Goal: Check status: Check status

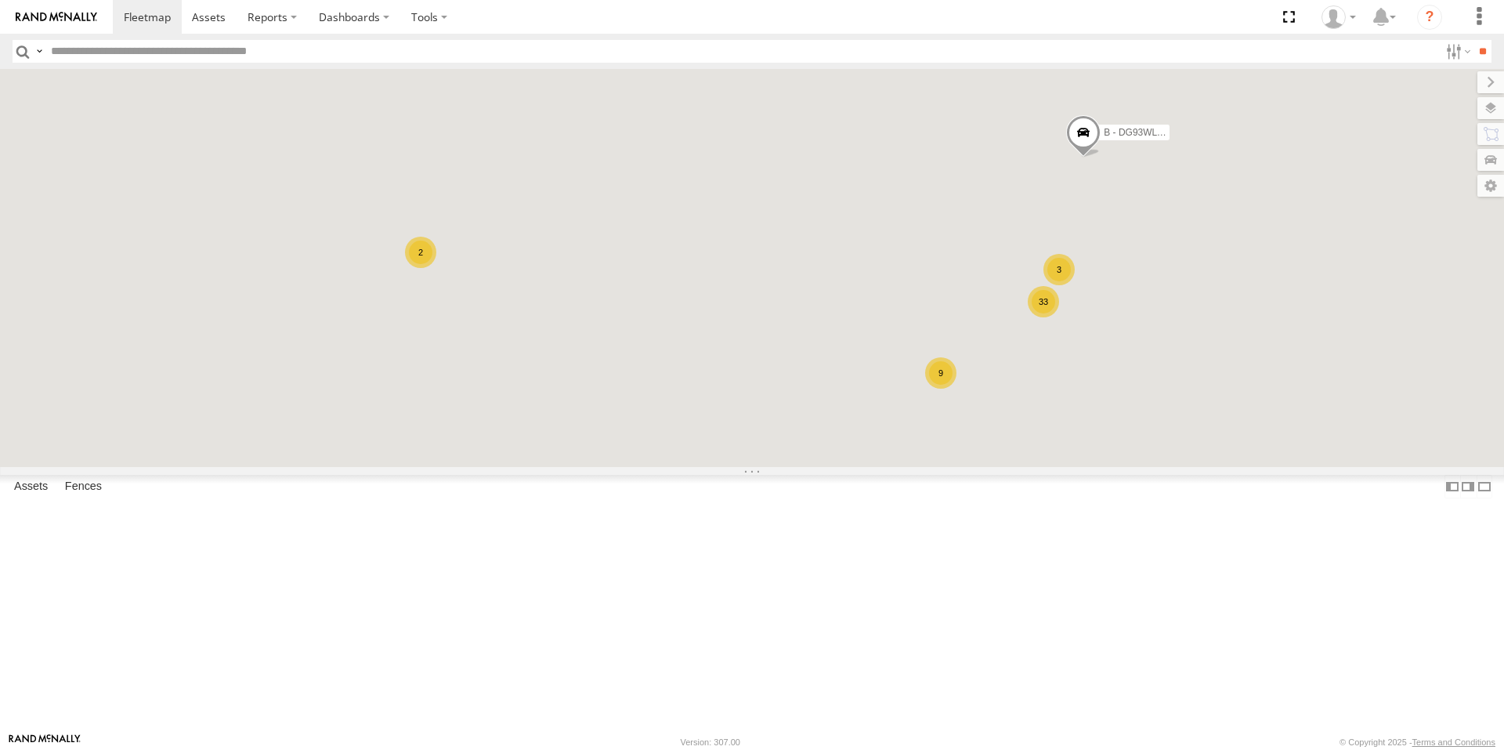
click at [956, 388] on div "9" at bounding box center [940, 372] width 31 height 31
click at [761, 248] on span at bounding box center [743, 227] width 34 height 42
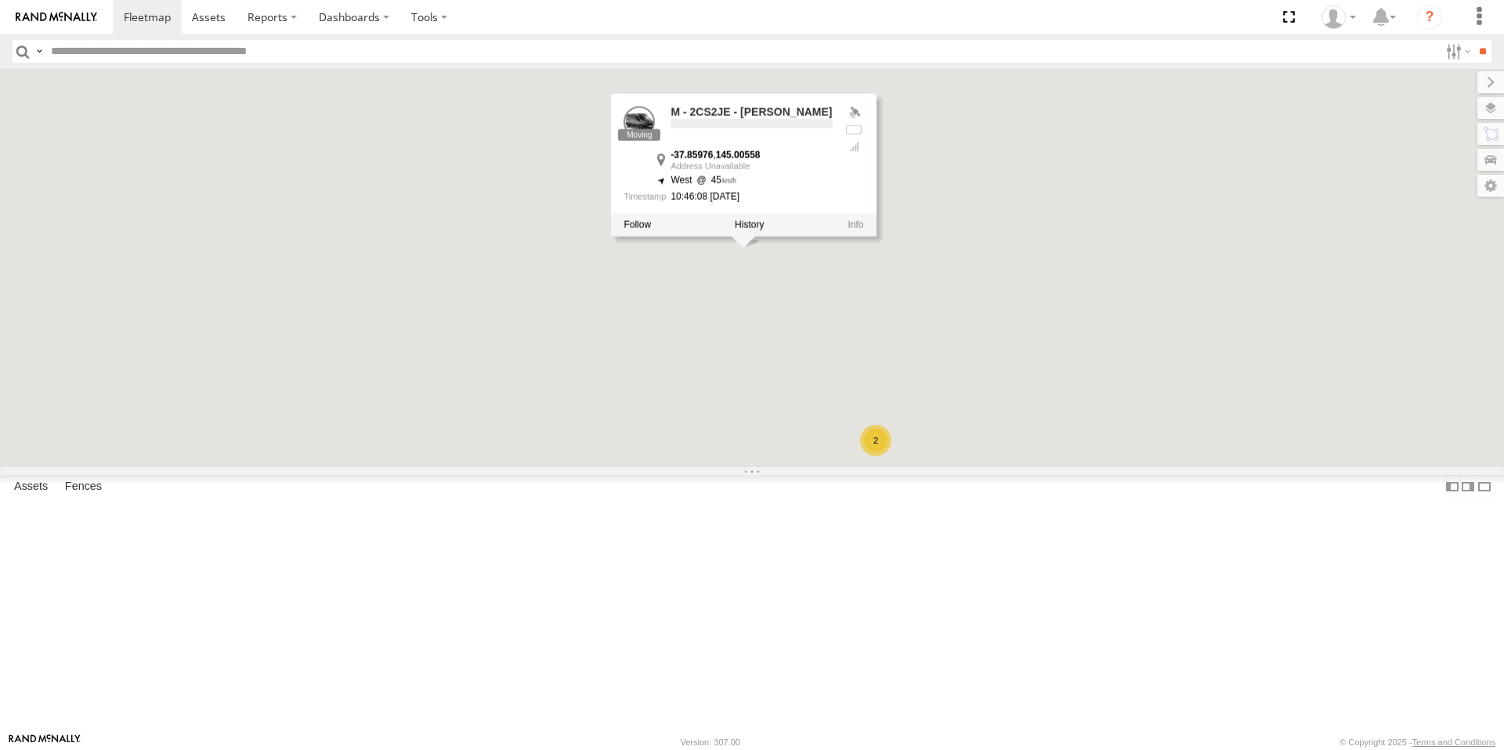
click at [916, 451] on div "B - DG93WL - [PERSON_NAME] M - EVN23K - [PERSON_NAME] M - 2BS7HU - [PERSON_NAME…" at bounding box center [752, 268] width 1504 height 398
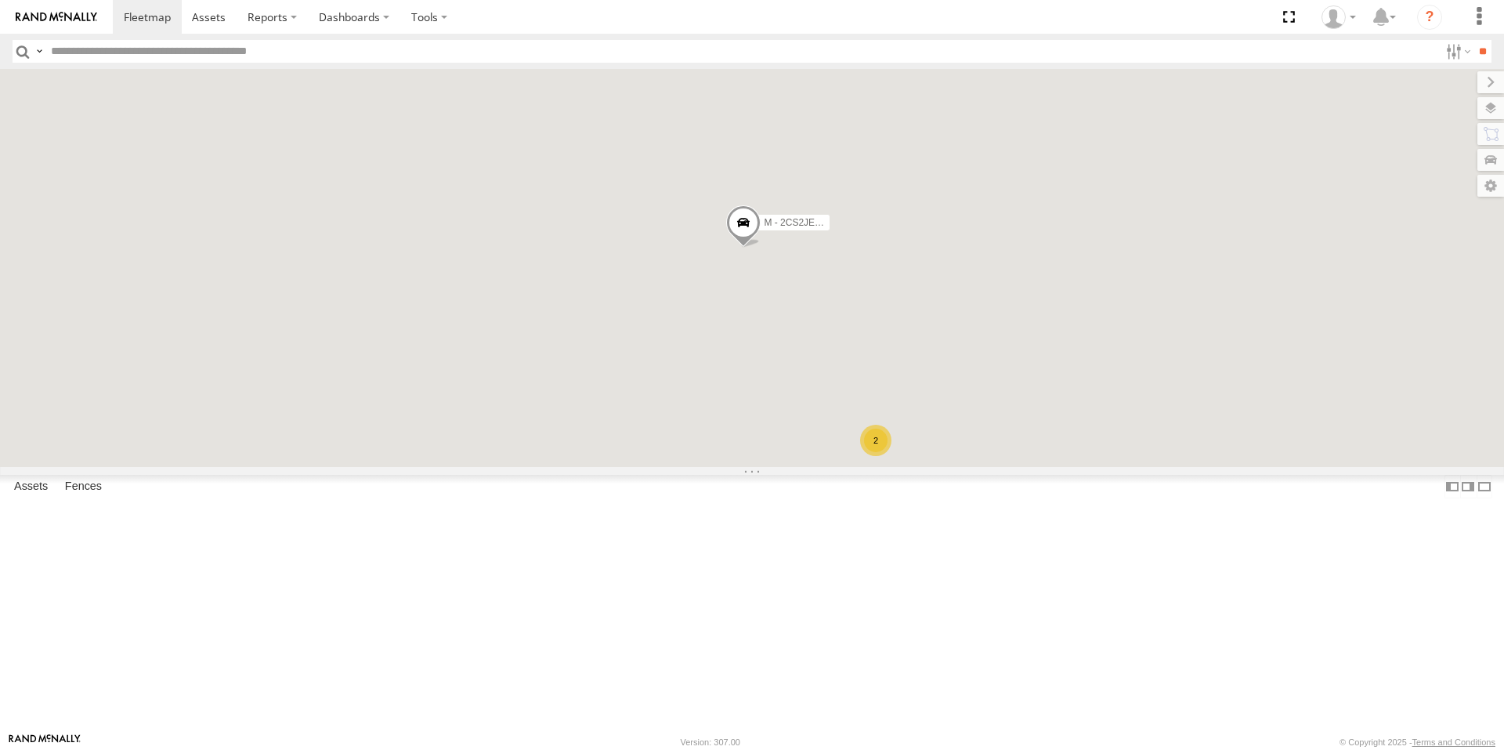
click at [891, 456] on div "2" at bounding box center [875, 440] width 31 height 31
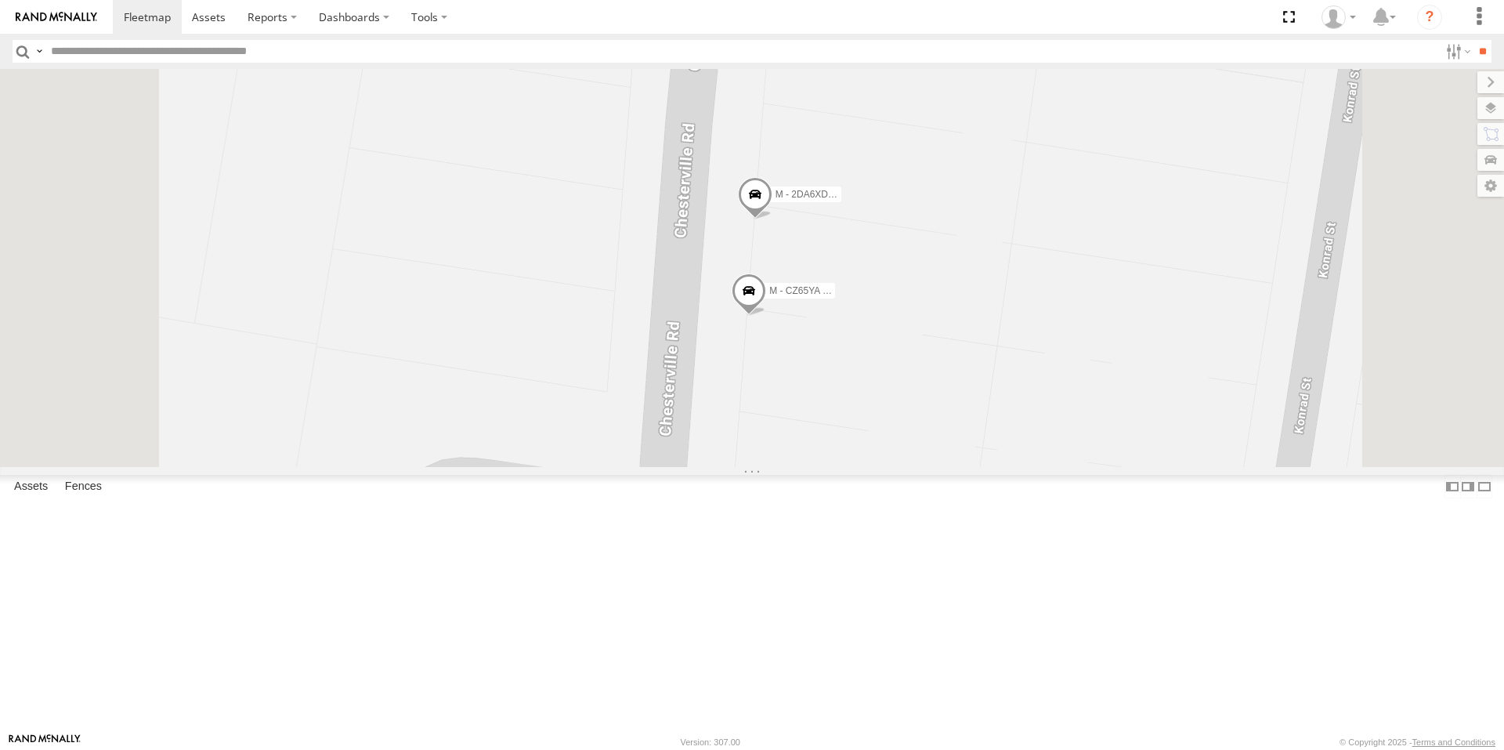
click at [751, 369] on div "B - DG93WL - [PERSON_NAME] M - EVN23K - [PERSON_NAME] M - 2BS7HU - [PERSON_NAME…" at bounding box center [752, 268] width 1504 height 398
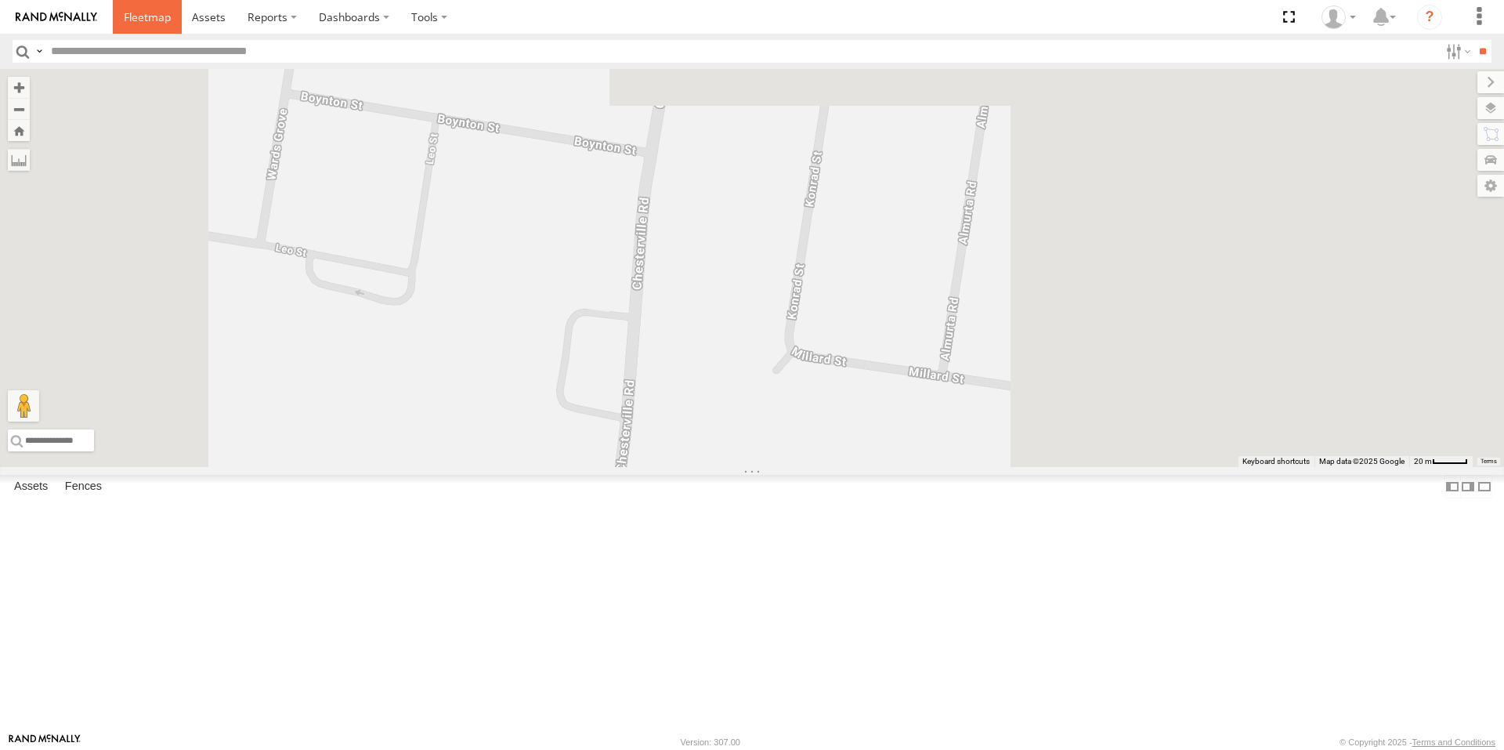
click at [121, 15] on link at bounding box center [147, 17] width 69 height 34
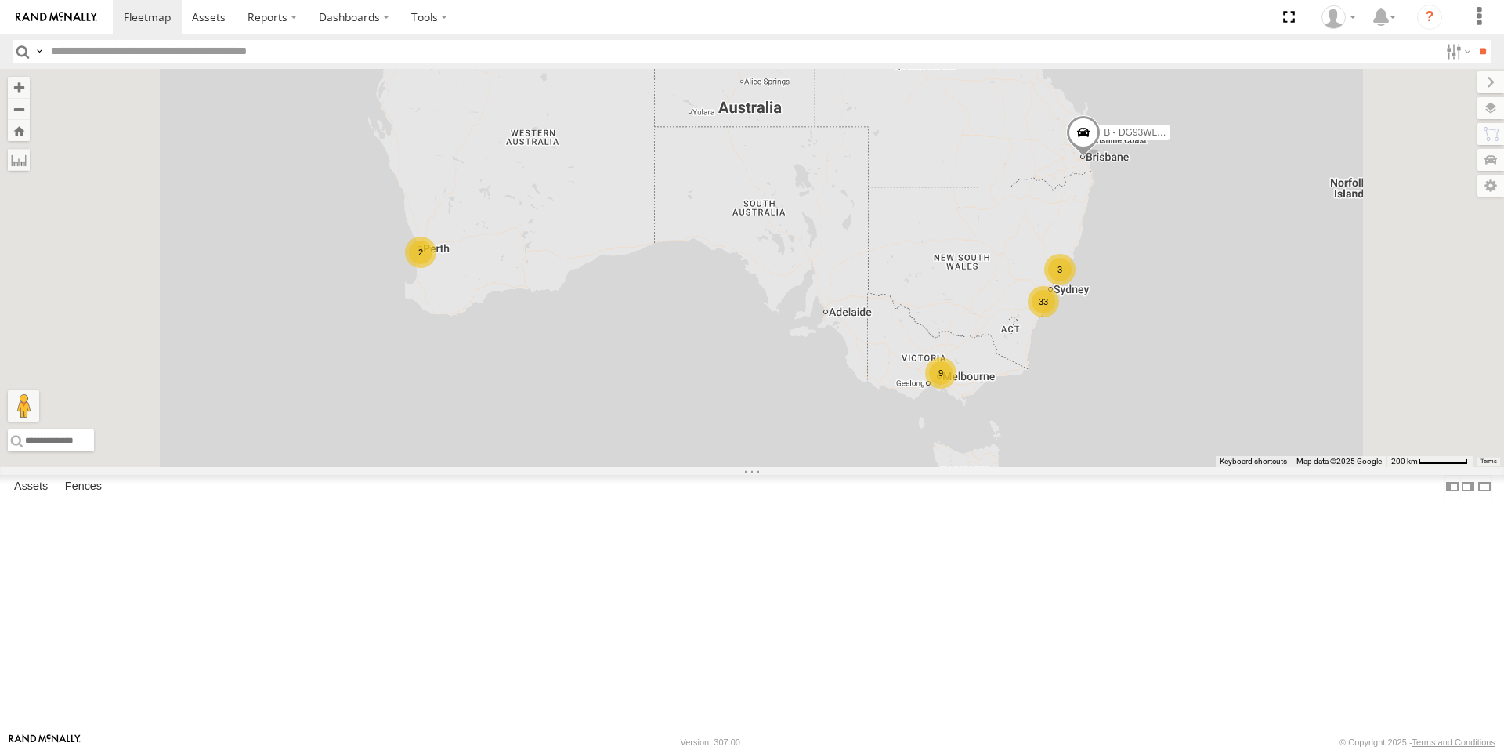
click at [1119, 467] on div "B - DG93WL - Josh Fahd 33 2 3 9" at bounding box center [752, 268] width 1504 height 398
click at [956, 388] on div "9" at bounding box center [940, 372] width 31 height 31
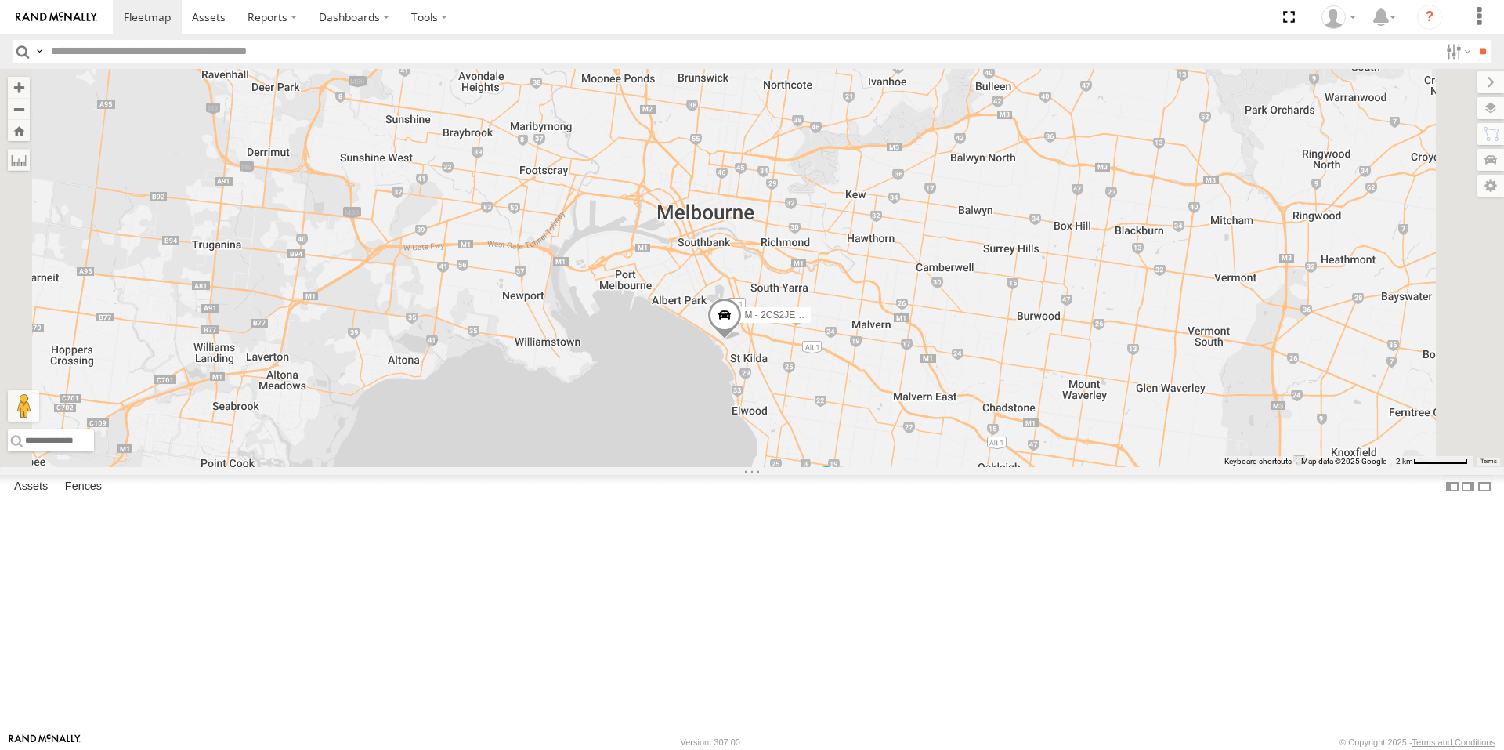
click at [840, 497] on span at bounding box center [826, 482] width 28 height 28
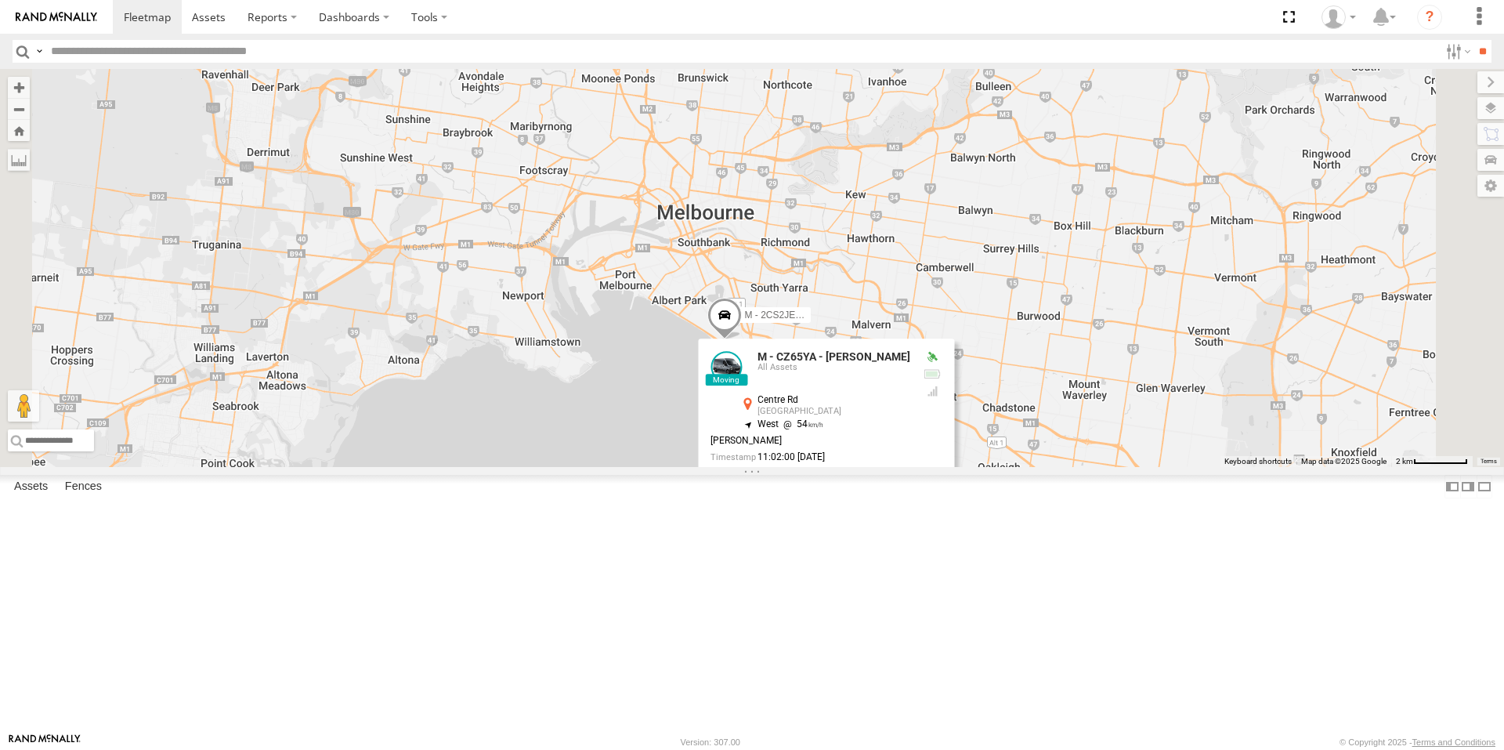
click at [795, 467] on div "B - DG93WL - Josh Fahd M - EVN23K - Rowan Austen M - 2BS7HU - Corey Hovenden M …" at bounding box center [752, 268] width 1504 height 398
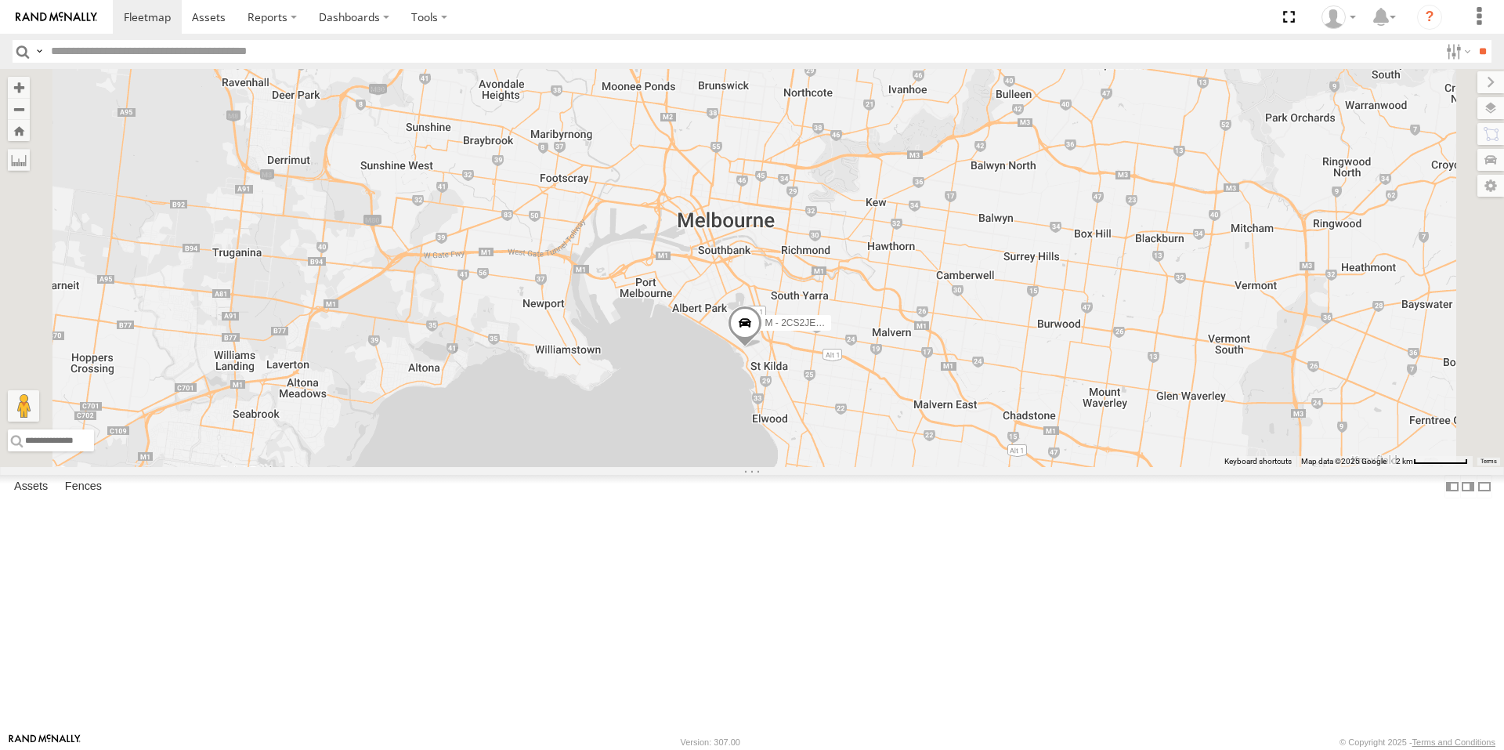
drag, startPoint x: 846, startPoint y: 458, endPoint x: 950, endPoint y: 481, distance: 106.6
click at [950, 467] on div "B - DG93WL - [PERSON_NAME] M - EVN23K - [PERSON_NAME] M - 2BS7HU - [PERSON_NAME…" at bounding box center [752, 268] width 1504 height 398
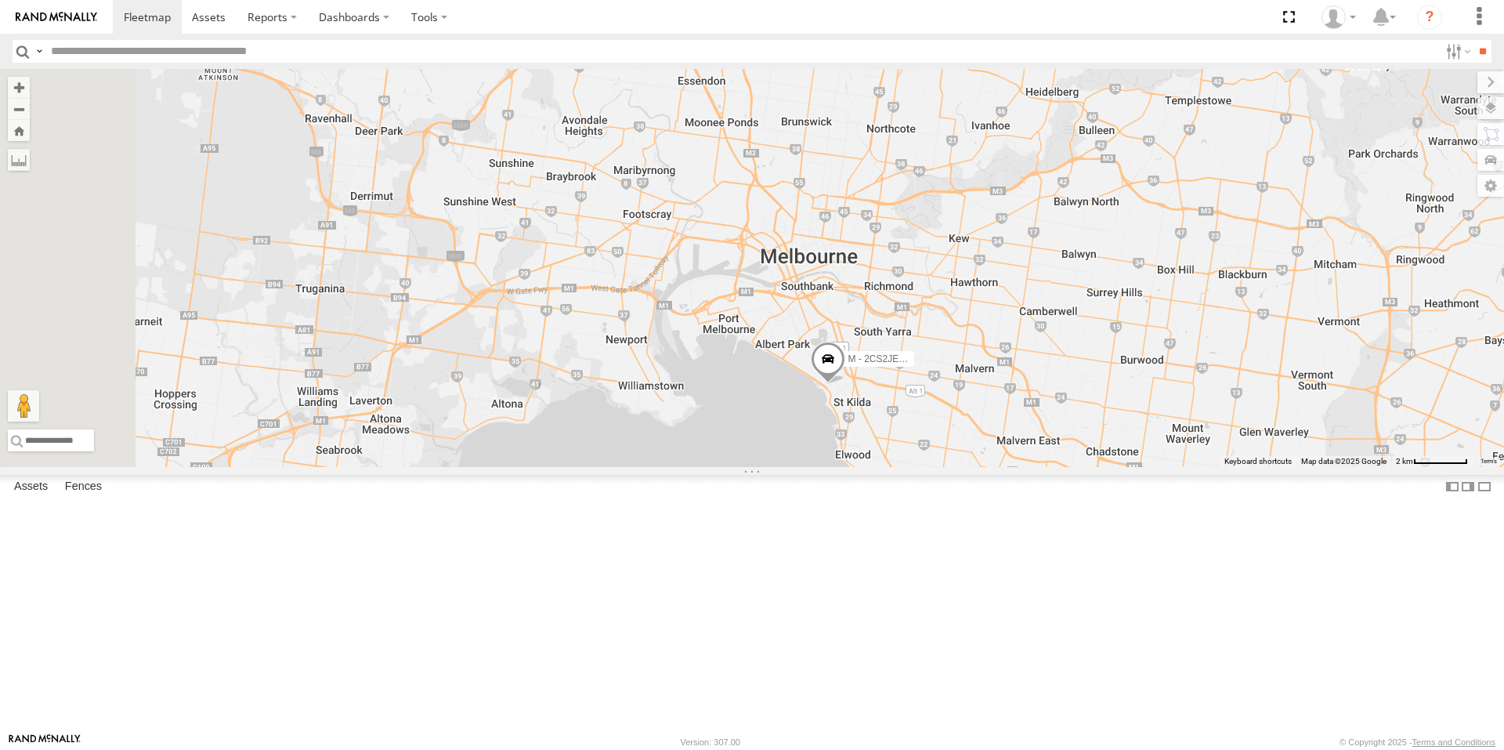
drag, startPoint x: 927, startPoint y: 530, endPoint x: 938, endPoint y: 529, distance: 10.3
click at [922, 467] on div "B - DG93WL - [PERSON_NAME] M - EVN23K - [PERSON_NAME] M - 2BS7HU - [PERSON_NAME…" at bounding box center [752, 268] width 1504 height 398
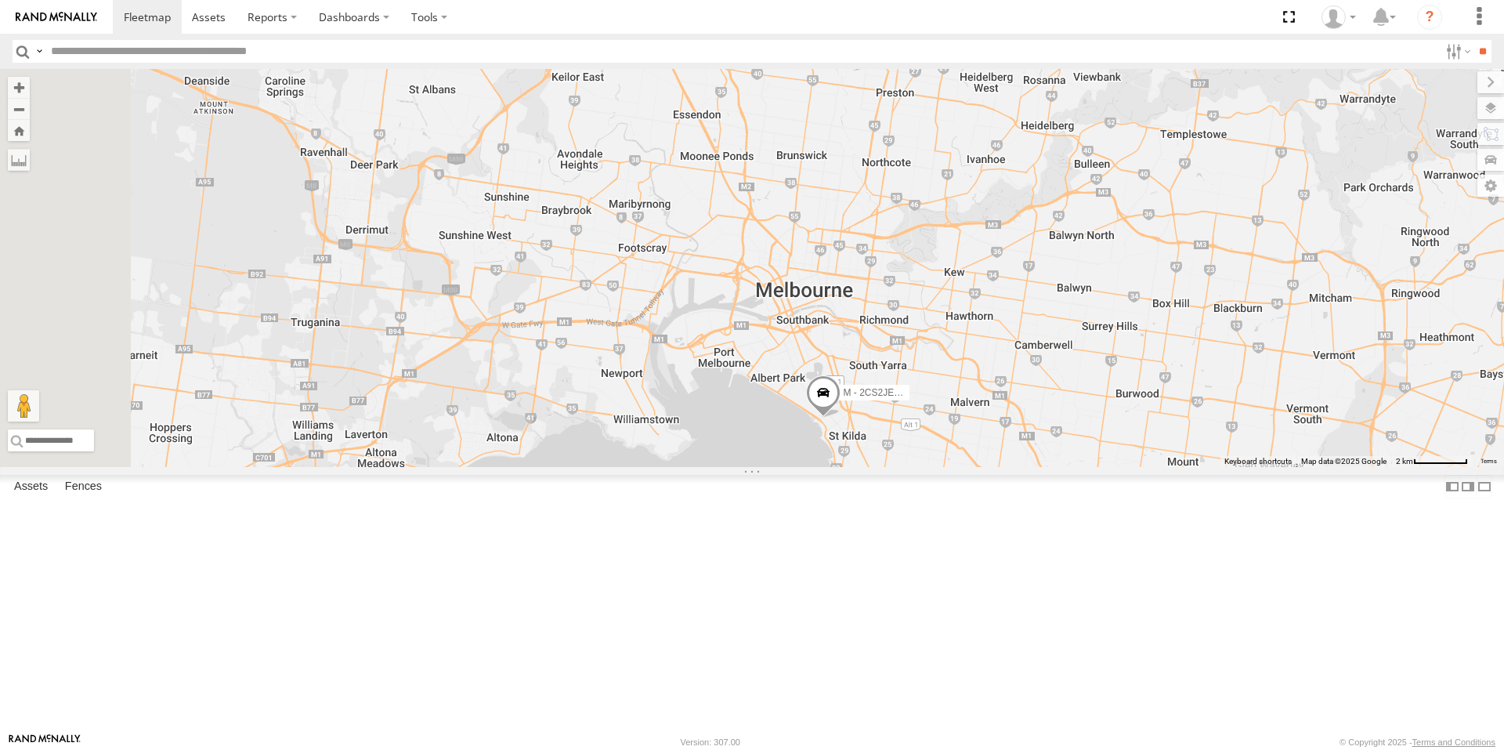
click at [872, 71] on span at bounding box center [854, 50] width 34 height 42
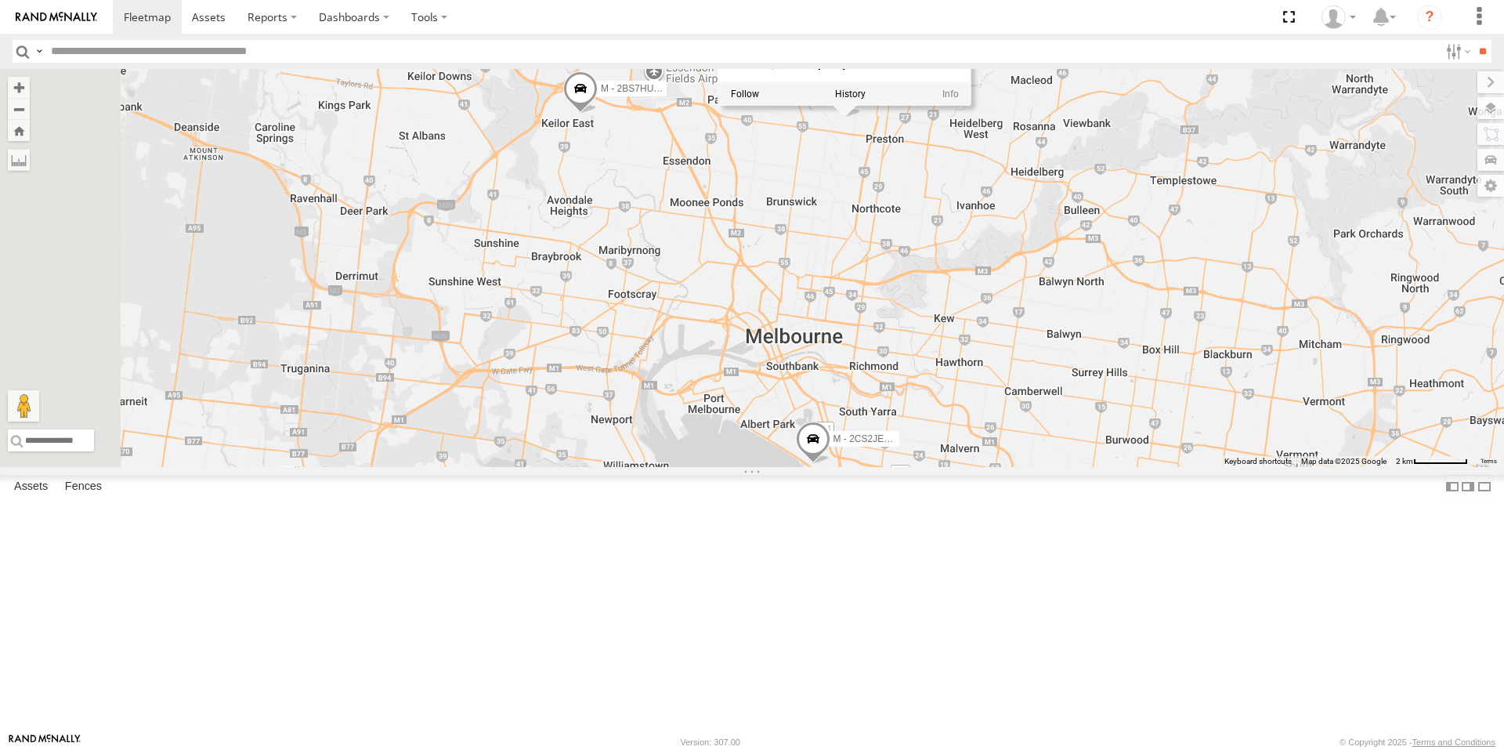
drag, startPoint x: 1047, startPoint y: 254, endPoint x: 1024, endPoint y: 370, distance: 118.3
click at [1024, 370] on div "B - DG93WL - Josh Fahd M - EVN23K - Rowan Austen M - 2BS7HU - Corey Hovenden M …" at bounding box center [752, 268] width 1504 height 398
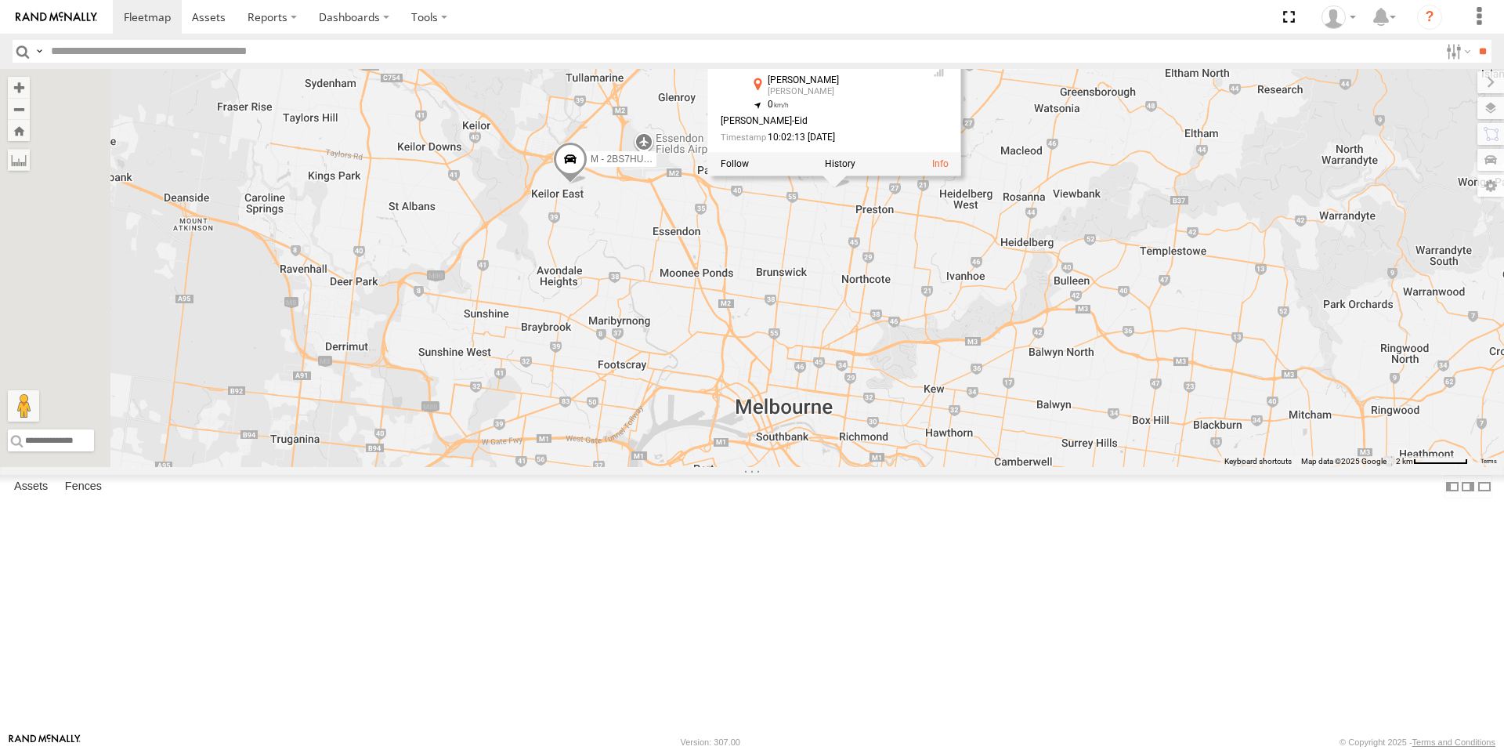
drag, startPoint x: 987, startPoint y: 344, endPoint x: 959, endPoint y: 340, distance: 28.5
click at [986, 344] on div "B - DG93WL - Josh Fahd M - EVN23K - Rowan Austen M - 2BS7HU - Corey Hovenden M …" at bounding box center [752, 268] width 1504 height 398
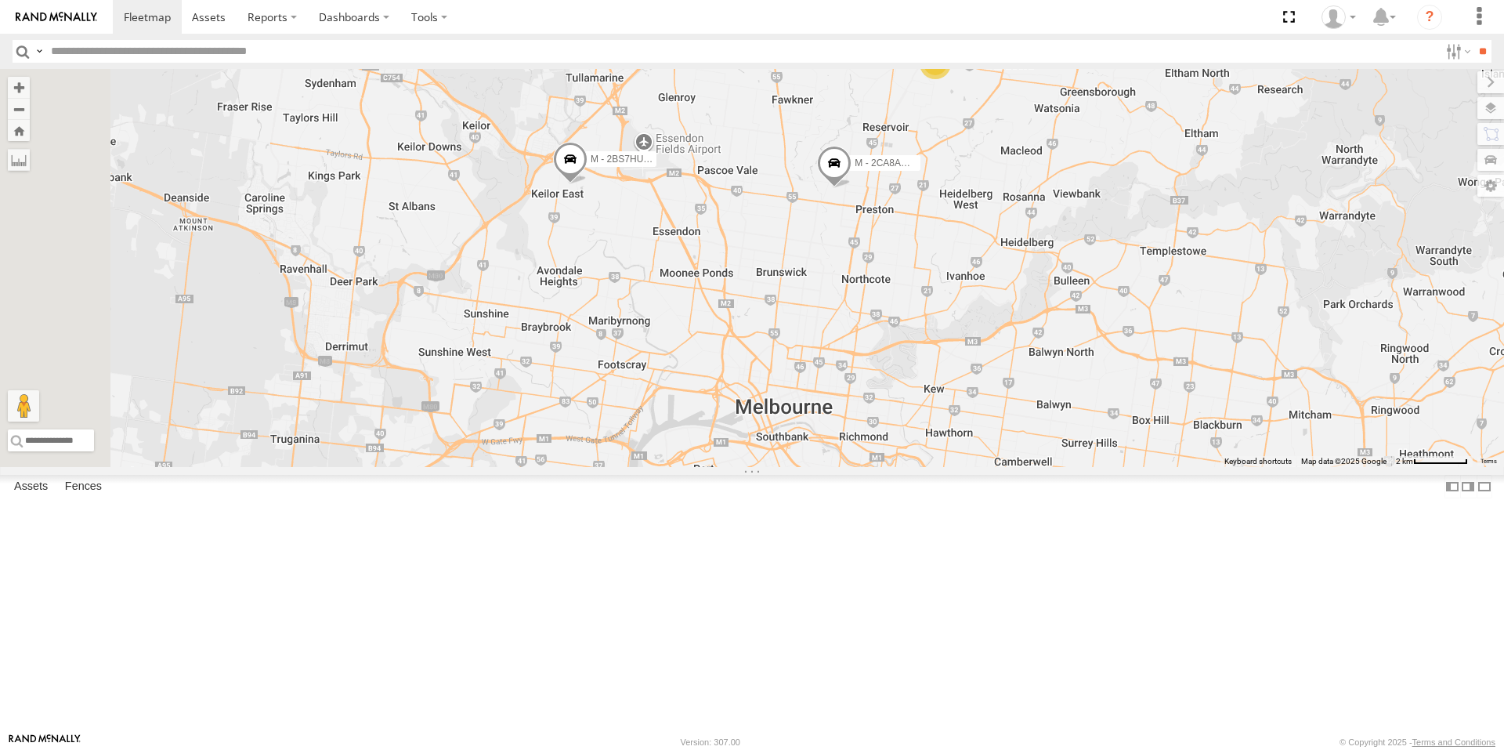
click at [587, 184] on span at bounding box center [570, 163] width 34 height 42
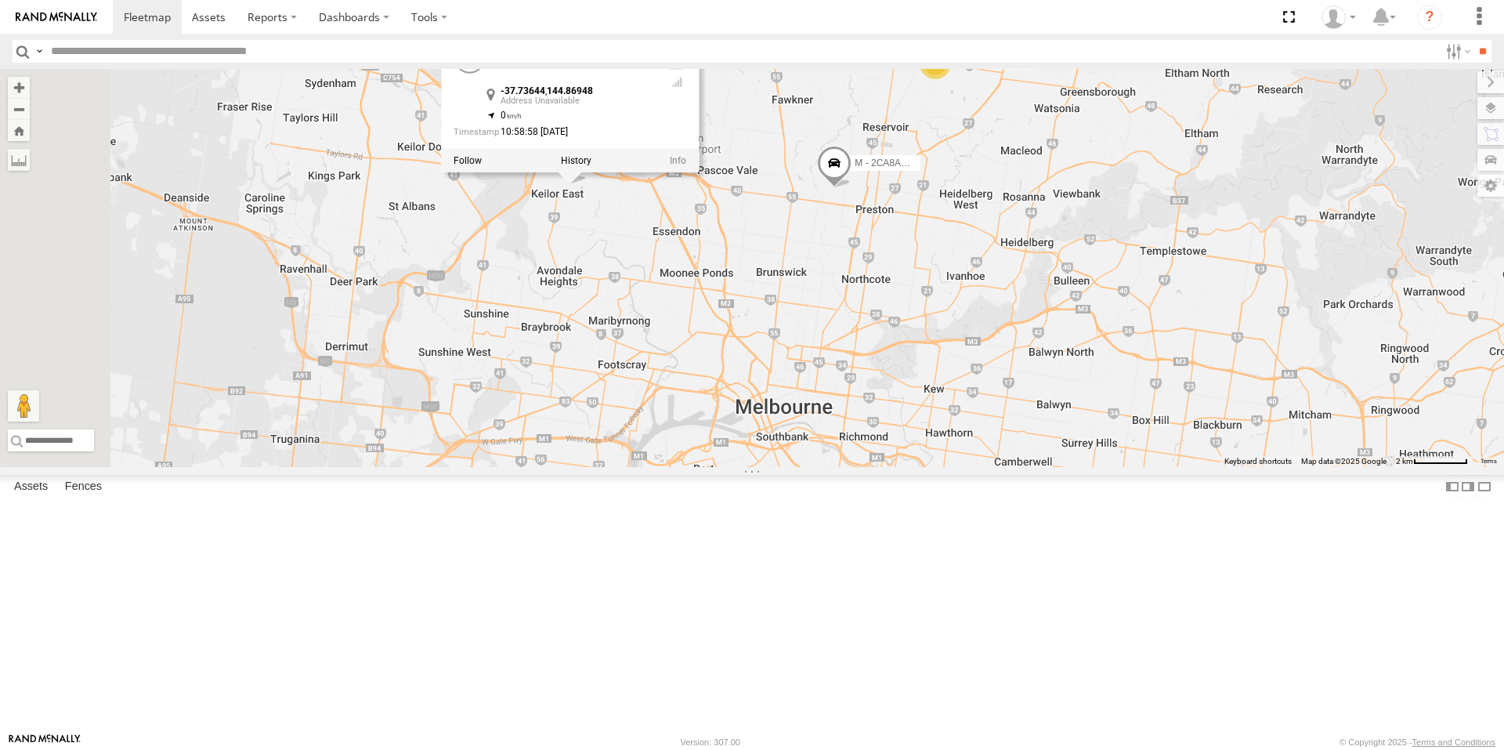
click at [779, 335] on div "B - DG93WL - Josh Fahd M - EVN23K - Rowan Austen M - 2BS7HU - Corey Hovenden M …" at bounding box center [752, 268] width 1504 height 398
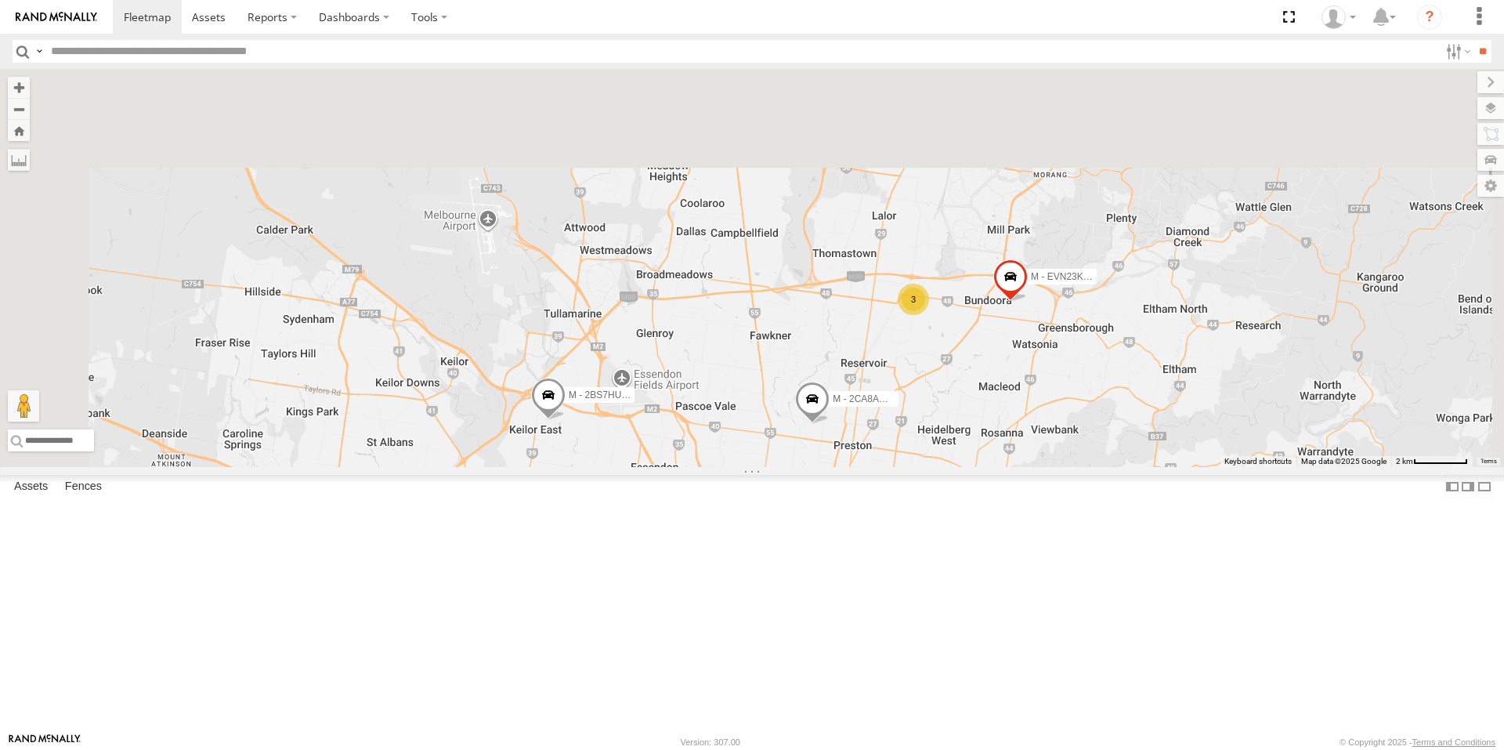
drag, startPoint x: 1043, startPoint y: 247, endPoint x: 1024, endPoint y: 473, distance: 227.1
click at [1024, 467] on div "B - DG93WL - Josh Fahd M - EVN23K - Rowan Austen M - 2BS7HU - Corey Hovenden M …" at bounding box center [752, 268] width 1504 height 398
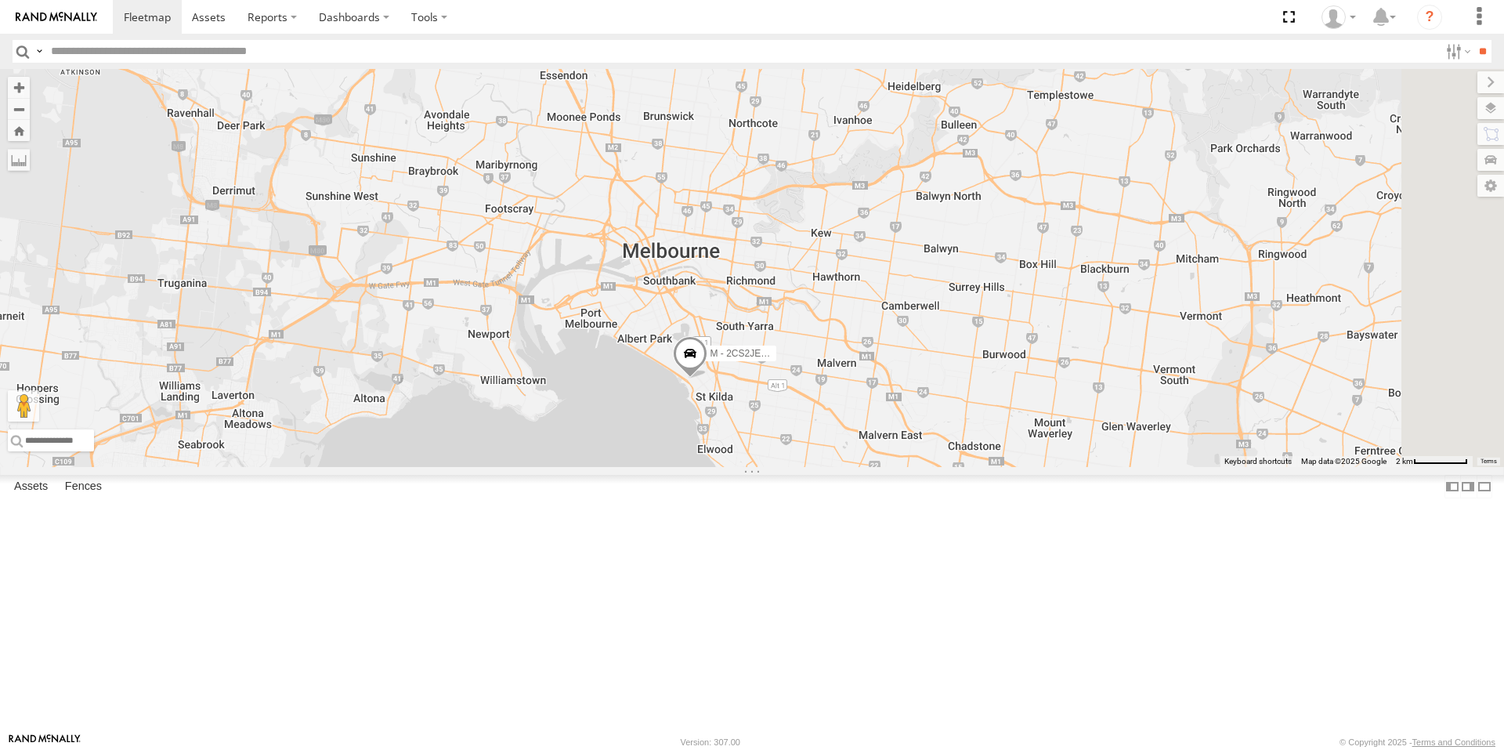
drag, startPoint x: 1176, startPoint y: 431, endPoint x: 1096, endPoint y: 203, distance: 241.5
click at [1096, 203] on div "B - DG93WL - Josh Fahd M - EVN23K - Rowan Austen M - 2BS7HU - Corey Hovenden M …" at bounding box center [752, 268] width 1504 height 398
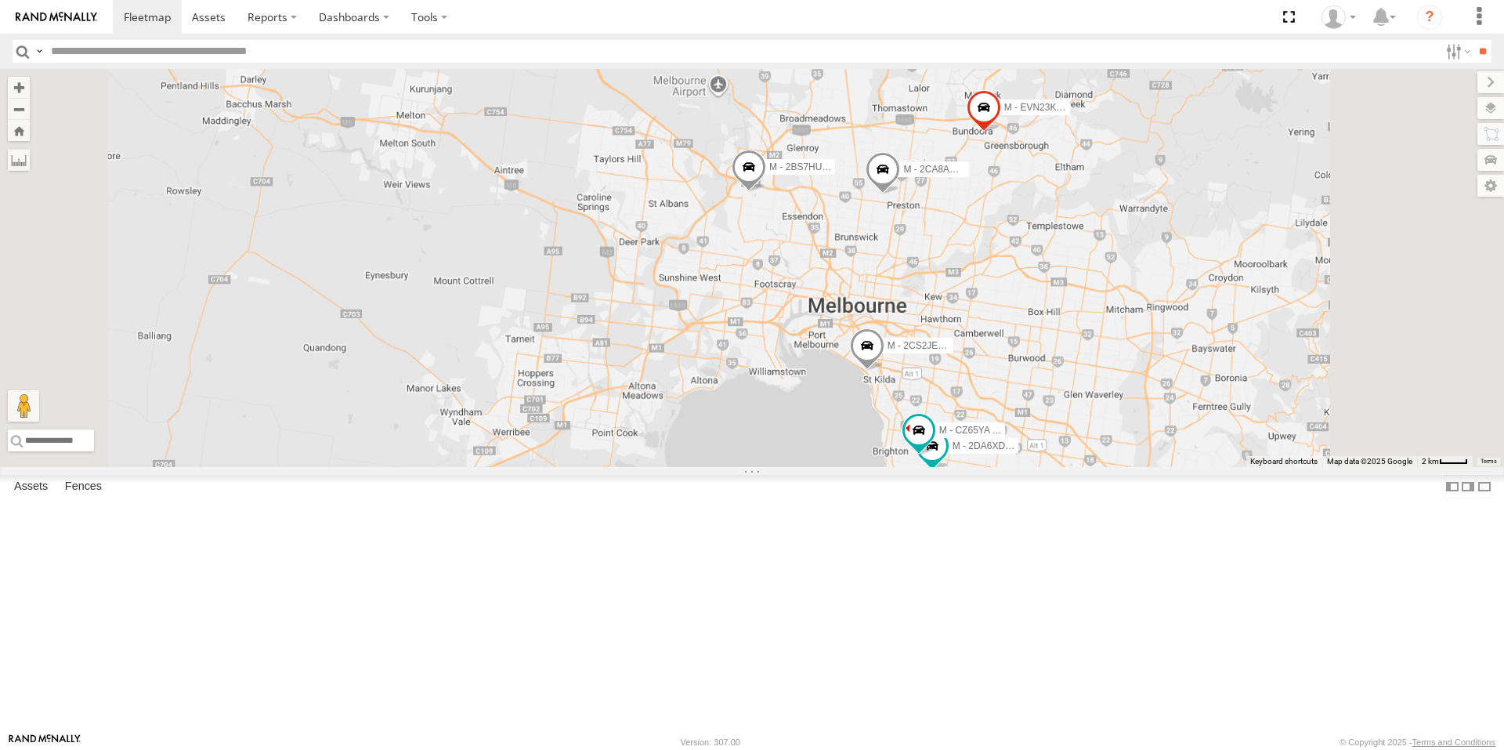
drag, startPoint x: 1277, startPoint y: 593, endPoint x: 1131, endPoint y: 324, distance: 306.0
click at [1227, 439] on div "B - DG93WL - [PERSON_NAME] M - EVN23K - [PERSON_NAME] M - 2BS7HU - [PERSON_NAME…" at bounding box center [752, 268] width 1504 height 398
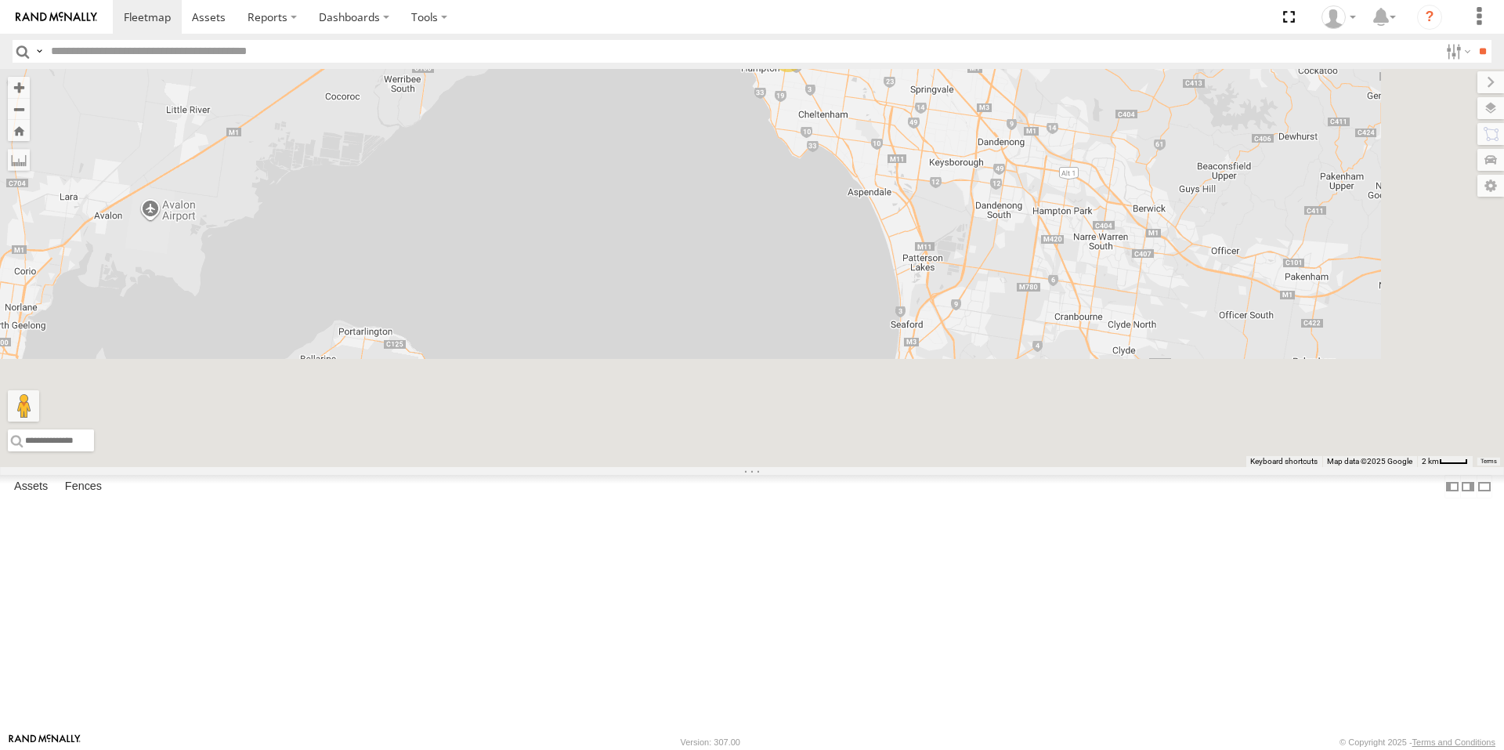
click at [1128, 320] on div "B - DG93WL - Josh Fahd M - EVN23K - Rowan Austen M - 2BS7HU - Corey Hovenden M …" at bounding box center [752, 268] width 1504 height 398
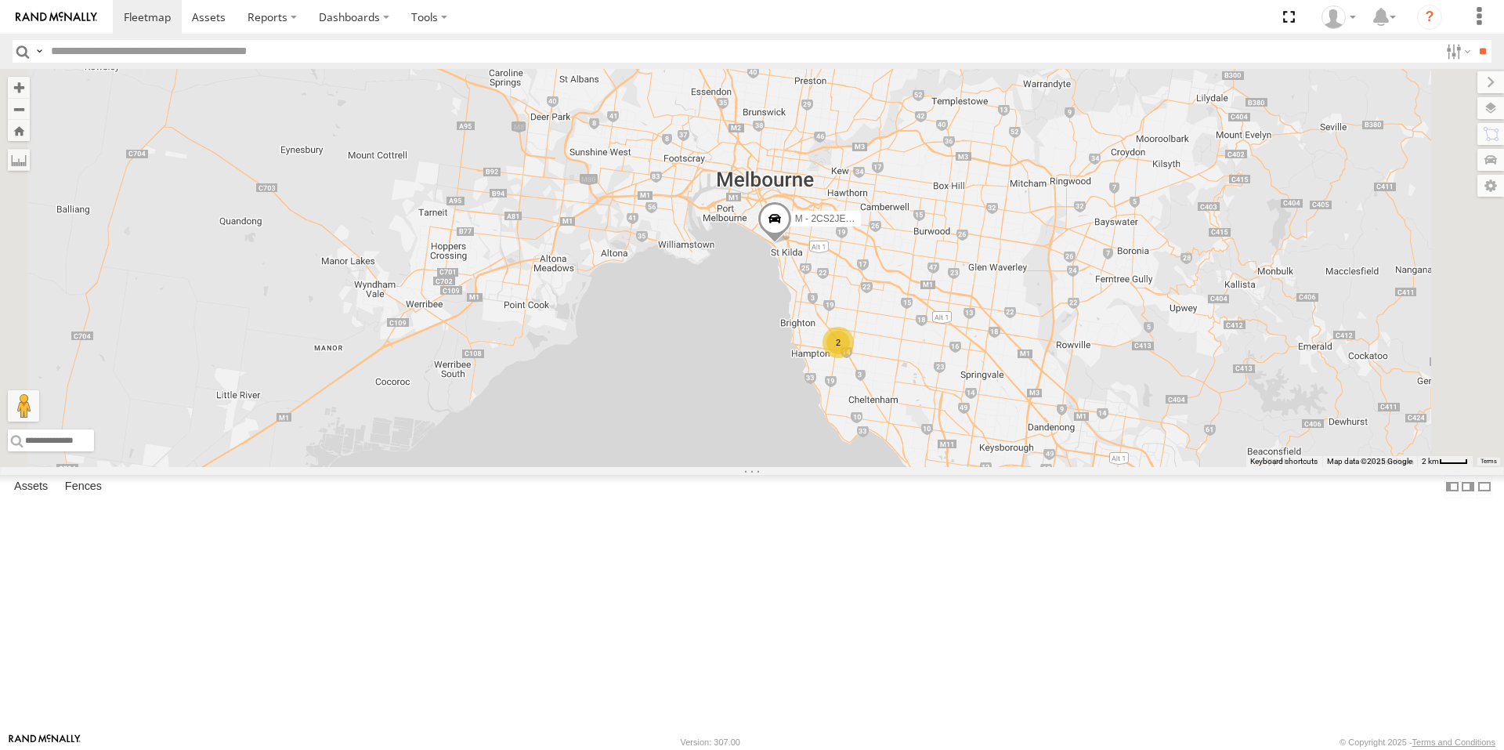
drag, startPoint x: 1147, startPoint y: 438, endPoint x: 1163, endPoint y: 562, distance: 124.8
click at [1163, 467] on div "B - DG93WL - Josh Fahd M - EVN23K - Rowan Austen M - 2BS7HU - Corey Hovenden M …" at bounding box center [752, 268] width 1504 height 398
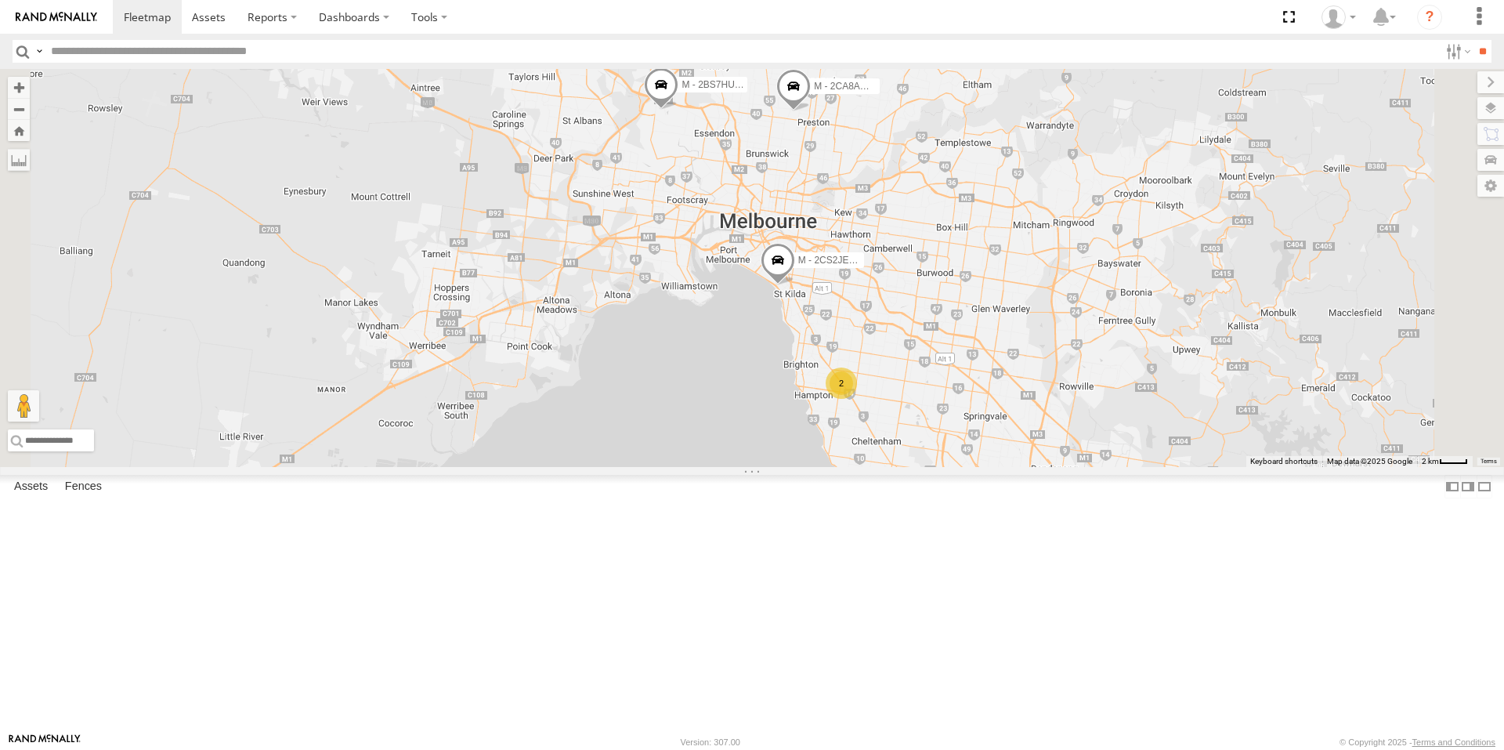
click at [795, 285] on span at bounding box center [778, 264] width 34 height 42
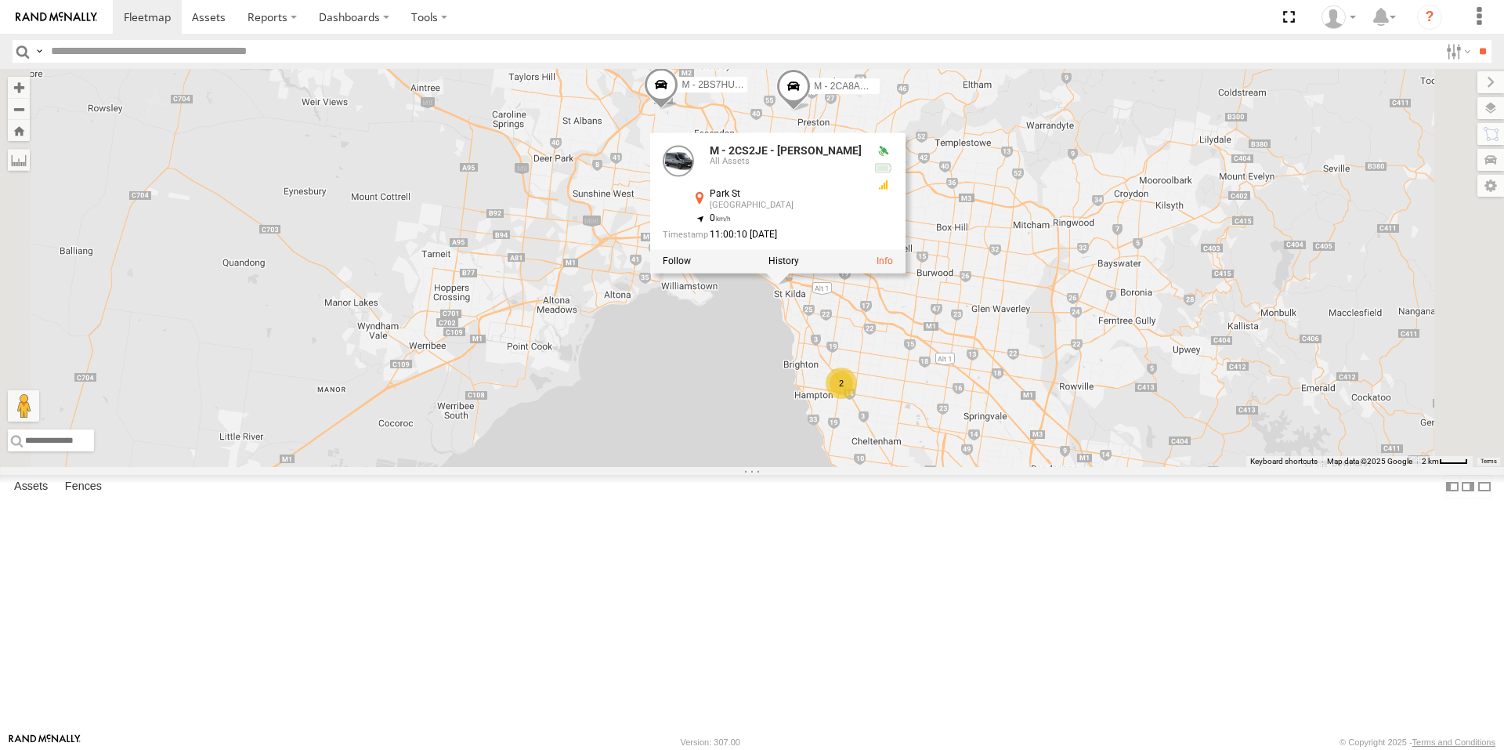
click at [948, 467] on div "B - DG93WL - Josh Fahd M - EVN23K - Rowan Austen M - 2BS7HU - Corey Hovenden M …" at bounding box center [752, 268] width 1504 height 398
